Goal: Task Accomplishment & Management: Use online tool/utility

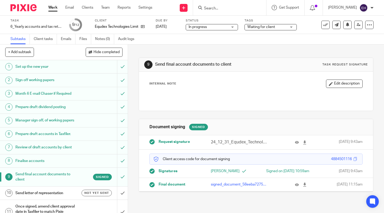
scroll to position [23, 0]
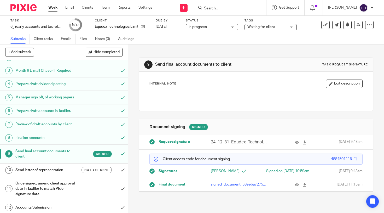
click at [66, 171] on h1 "Send letter of representation" at bounding box center [47, 170] width 64 height 8
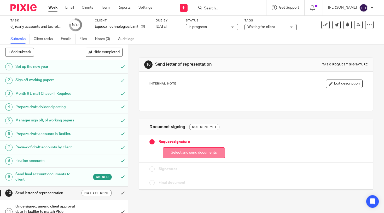
click at [205, 153] on button "Select and send documents" at bounding box center [194, 152] width 62 height 11
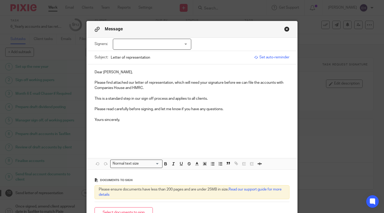
click at [134, 47] on div at bounding box center [152, 44] width 78 height 11
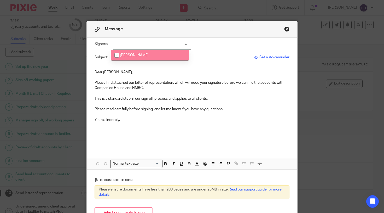
click at [133, 56] on span "[PERSON_NAME]" at bounding box center [134, 55] width 29 height 4
checkbox input "true"
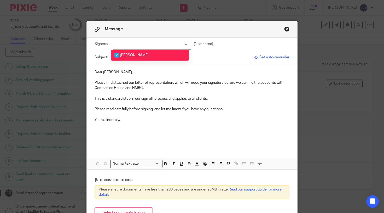
click at [144, 187] on div "Please ensure documents have less than 200 pages and are under 25MB in size. Re…" at bounding box center [192, 192] width 195 height 14
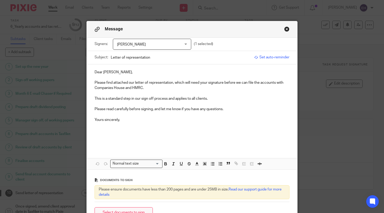
click at [136, 211] on button "Select documents to sign" at bounding box center [124, 212] width 58 height 11
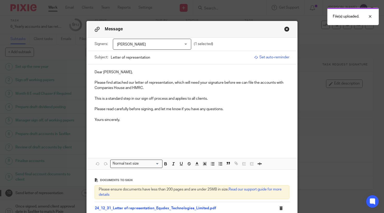
scroll to position [70, 0]
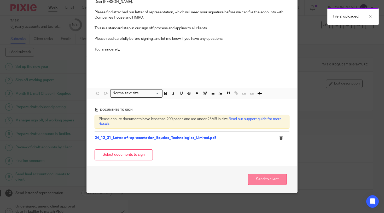
click at [255, 176] on button "Send to client" at bounding box center [267, 179] width 39 height 11
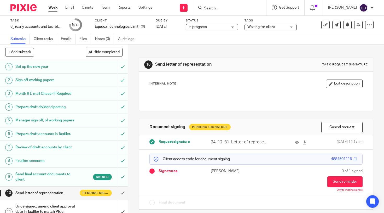
scroll to position [23, 0]
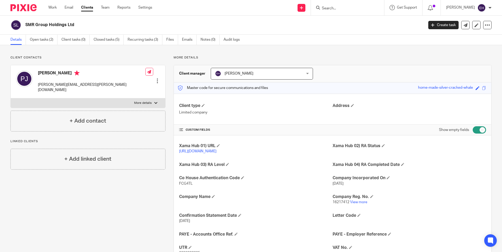
click at [325, 8] on input "Search" at bounding box center [344, 8] width 47 height 5
click at [329, 6] on input "Search" at bounding box center [344, 8] width 47 height 5
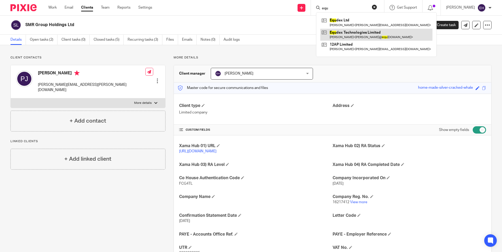
type input "equ"
click at [350, 31] on link at bounding box center [376, 35] width 112 height 12
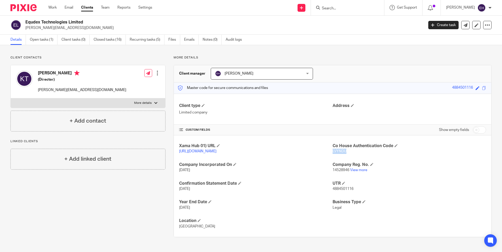
drag, startPoint x: 346, startPoint y: 150, endPoint x: 330, endPoint y: 153, distance: 16.5
click at [332, 153] on p "LVYNDU" at bounding box center [408, 151] width 153 height 5
copy span "LVYNDU"
drag, startPoint x: 333, startPoint y: 152, endPoint x: 21, endPoint y: 239, distance: 324.4
click at [289, 197] on div "Xama Hub 01) URL https://platform.xamatech.com/portal/crm/clients/2fadd590-6fc7…" at bounding box center [332, 187] width 317 height 102
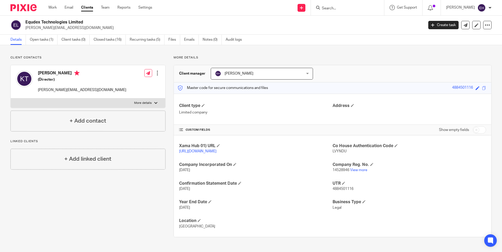
drag, startPoint x: 274, startPoint y: 115, endPoint x: 217, endPoint y: 97, distance: 59.5
click at [273, 115] on p "Limited company" at bounding box center [255, 112] width 153 height 5
click at [42, 42] on link "Open tasks (1)" at bounding box center [44, 40] width 28 height 10
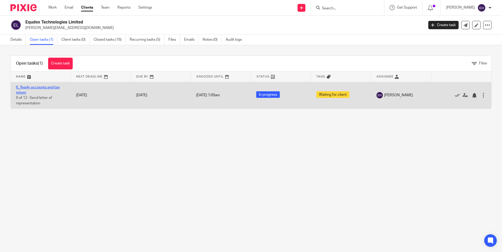
click at [44, 88] on link "6_Yearly accounts and tax return" at bounding box center [38, 90] width 44 height 9
